Goal: Task Accomplishment & Management: Manage account settings

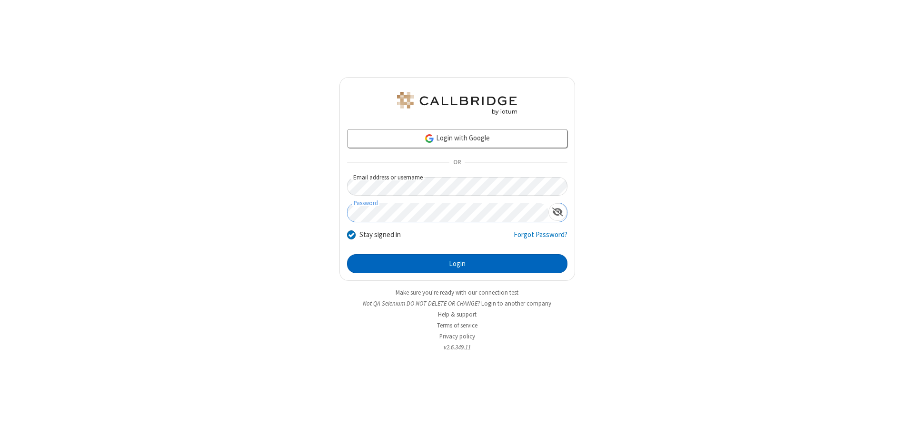
click at [457, 264] on button "Login" at bounding box center [457, 263] width 221 height 19
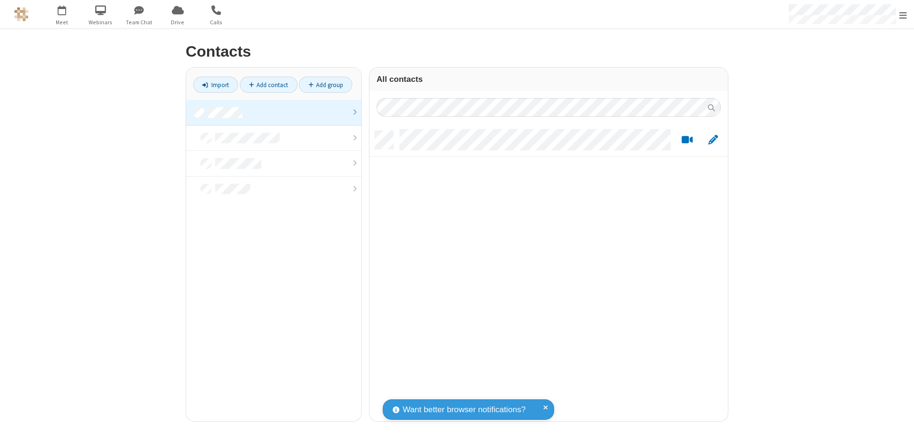
scroll to position [291, 351]
click at [274, 112] on link at bounding box center [273, 113] width 175 height 26
click at [269, 85] on link "Add contact" at bounding box center [269, 85] width 58 height 16
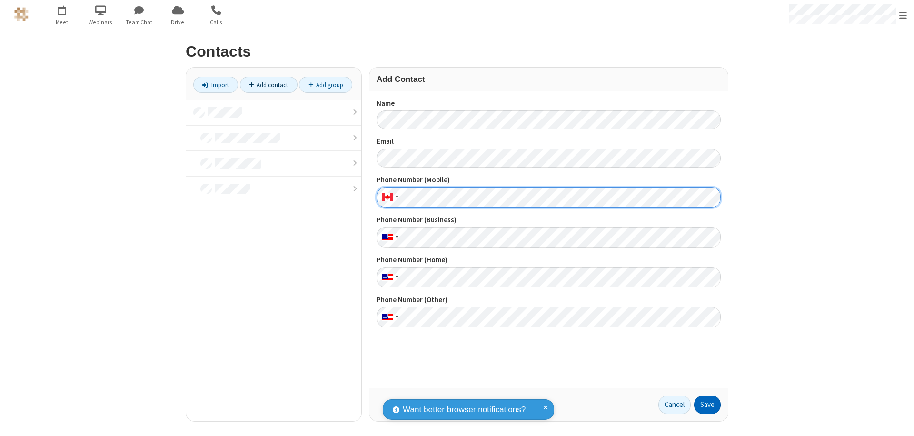
click at [708, 405] on button "Save" at bounding box center [707, 405] width 27 height 19
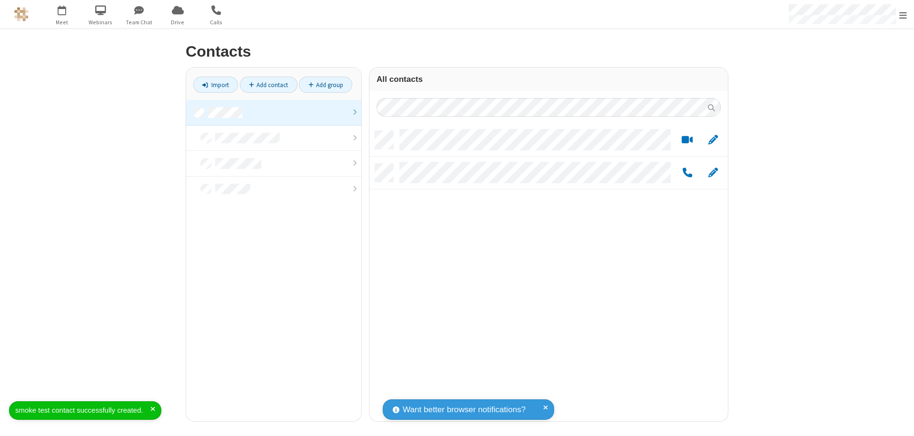
scroll to position [291, 351]
